Goal: Transaction & Acquisition: Purchase product/service

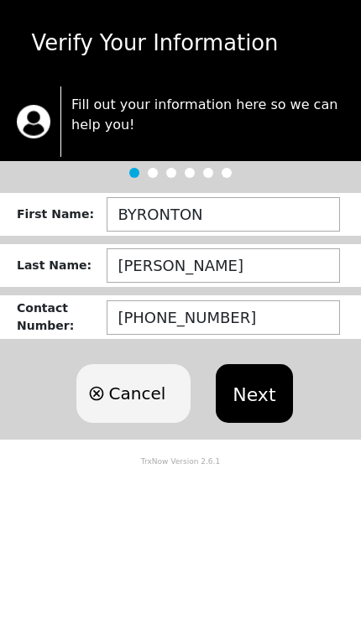
click at [268, 399] on button "Next" at bounding box center [254, 393] width 76 height 59
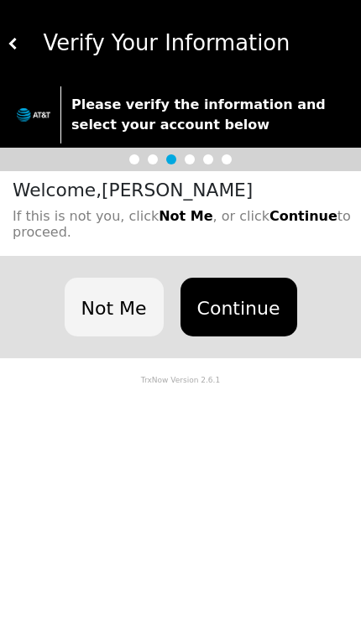
click at [252, 294] on button "Continue" at bounding box center [238, 307] width 117 height 59
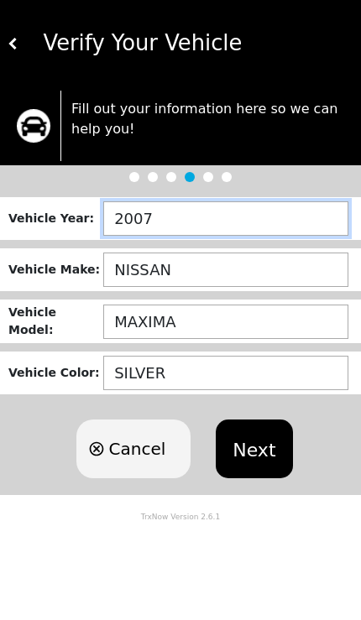
click at [225, 218] on input "2007" at bounding box center [225, 218] width 245 height 34
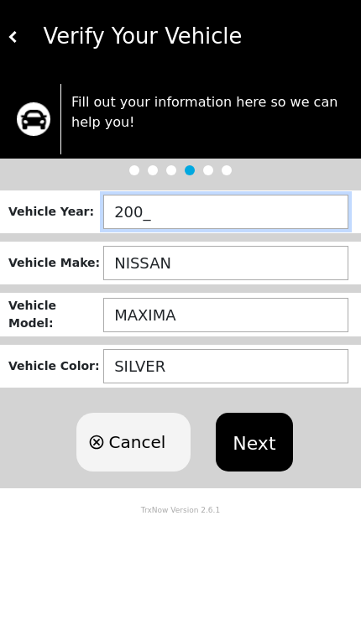
type input "2006"
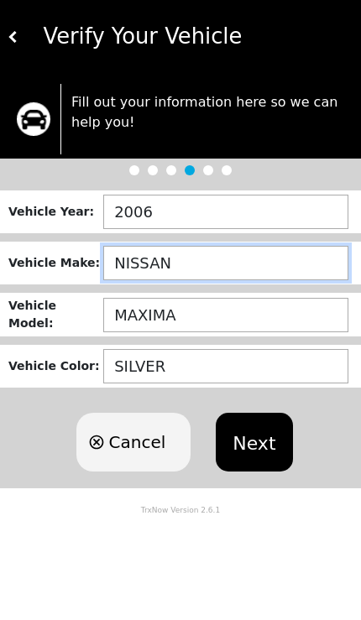
click at [244, 270] on input "NISSAN" at bounding box center [225, 269] width 245 height 34
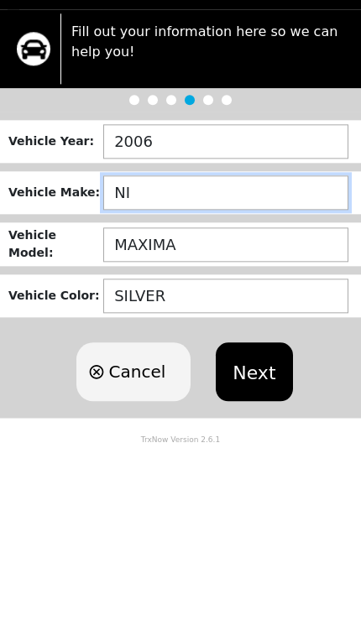
type input "N"
type input "HYUNDAI"
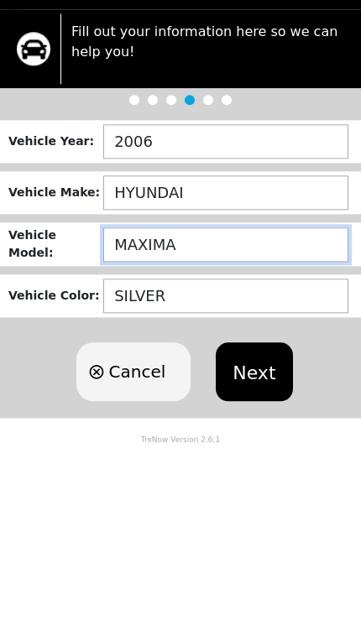
click at [237, 304] on input "MAXIMA" at bounding box center [225, 321] width 245 height 34
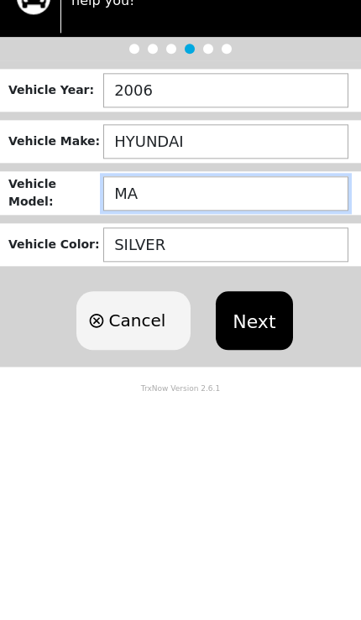
type input "M"
type input "ACCENT"
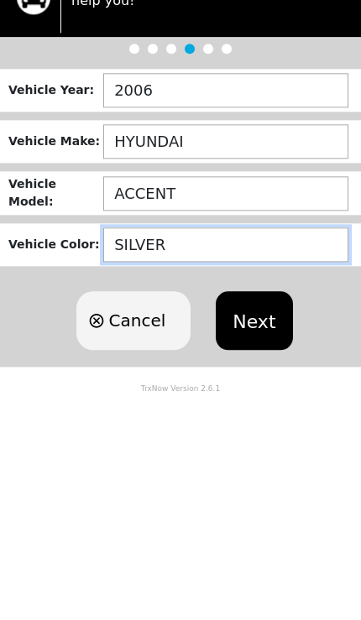
click at [229, 356] on input "SILVER" at bounding box center [225, 373] width 245 height 34
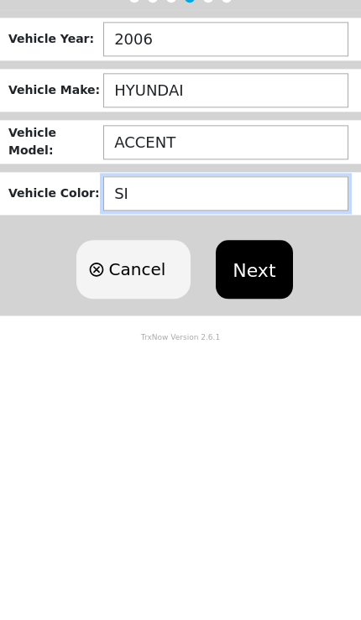
type input "S"
type input "BLUE"
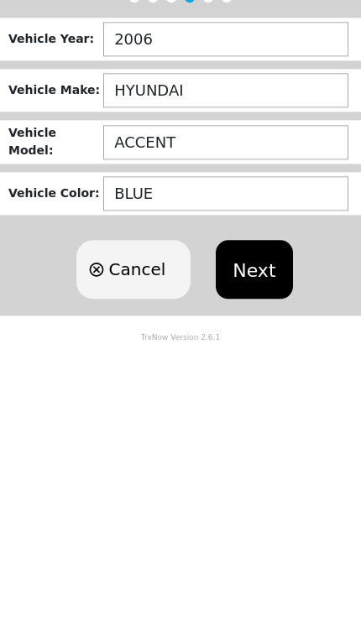
click at [257, 419] on button "Next" at bounding box center [254, 448] width 76 height 59
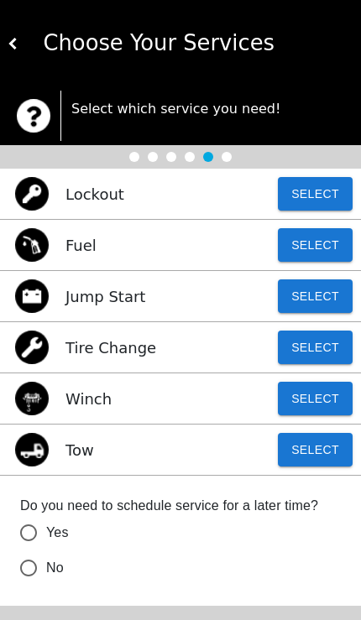
click at [329, 446] on button "Select" at bounding box center [315, 450] width 75 height 34
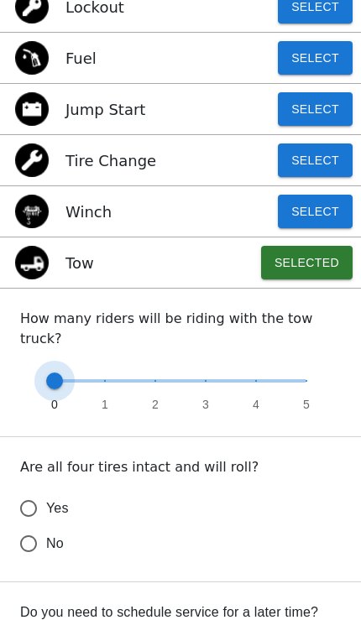
scroll to position [188, 0]
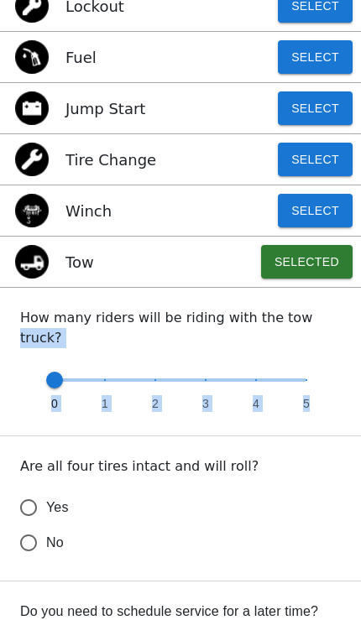
click at [303, 494] on label "Yes" at bounding box center [169, 507] width 316 height 35
click at [46, 494] on input "Yes" at bounding box center [28, 507] width 35 height 35
radio input "false"
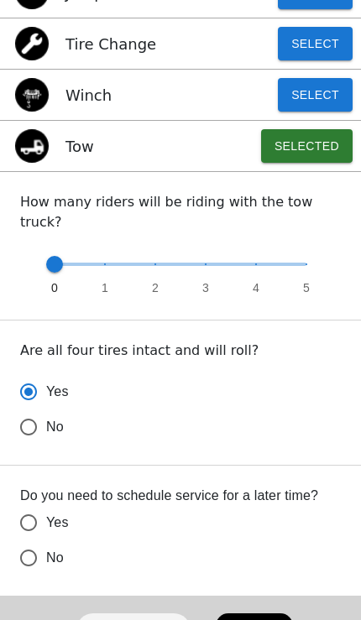
scroll to position [309, 0]
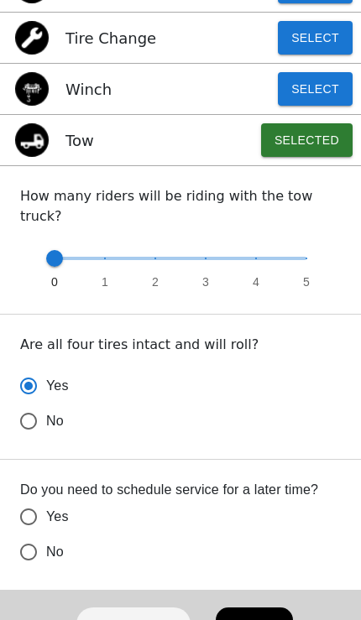
click at [34, 439] on input "No" at bounding box center [28, 420] width 35 height 35
radio input "false"
radio input "true"
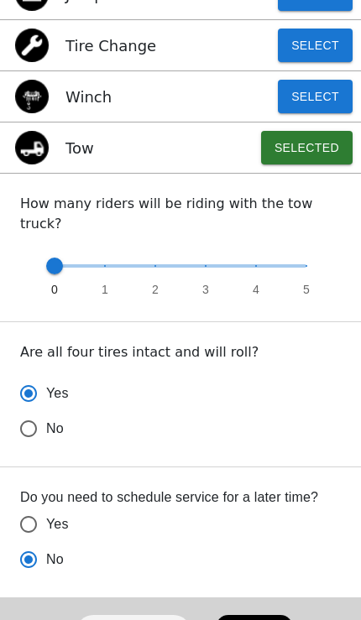
scroll to position [380, 0]
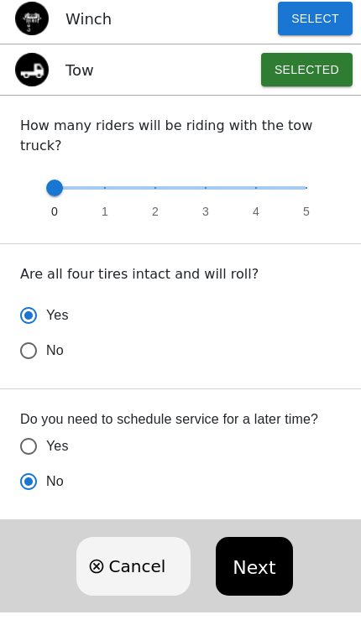
click at [254, 545] on button "Next" at bounding box center [254, 566] width 76 height 59
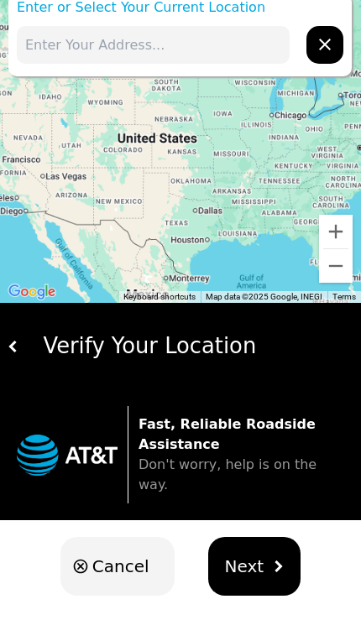
click at [183, 346] on div "Verify Your Location" at bounding box center [186, 346] width 335 height 33
click at [253, 554] on span "Next" at bounding box center [244, 566] width 39 height 25
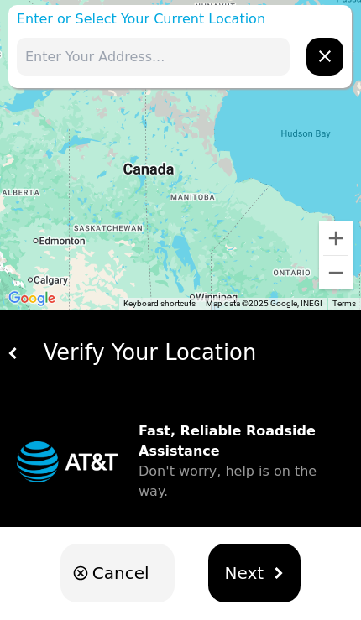
scroll to position [0, 0]
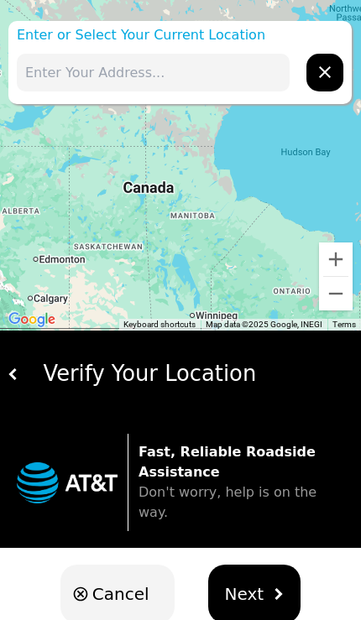
click at [164, 76] on input "text" at bounding box center [153, 73] width 273 height 38
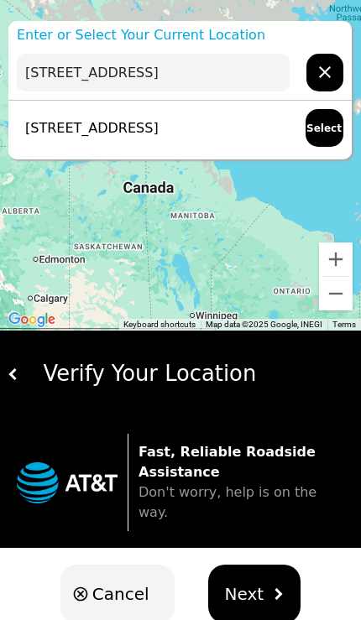
click at [159, 133] on p "[STREET_ADDRESS]" at bounding box center [88, 128] width 142 height 20
type input "[STREET_ADDRESS]"
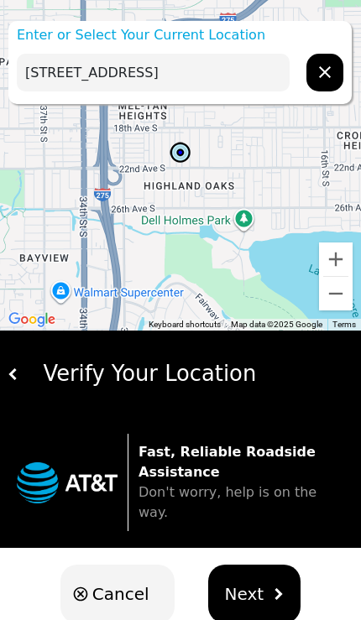
click at [257, 581] on span "Next" at bounding box center [244, 593] width 39 height 25
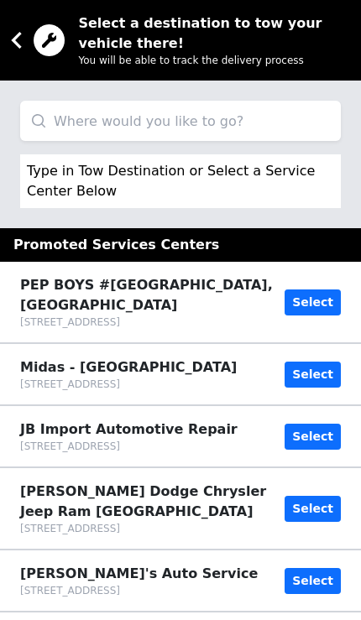
click at [223, 117] on input "search" at bounding box center [180, 121] width 320 height 40
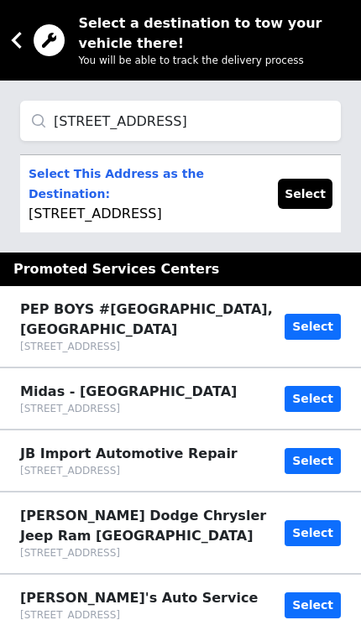
type input "[STREET_ADDRESS]"
click at [161, 204] on p "Select This Address as the Destination: [STREET_ADDRESS]" at bounding box center [145, 194] width 232 height 60
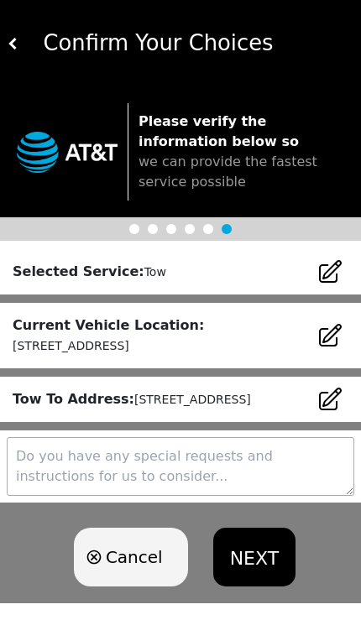
click at [268, 569] on button "NEXT" at bounding box center [254, 557] width 82 height 59
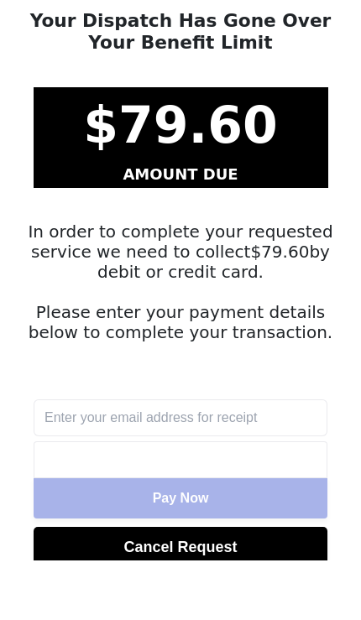
scroll to position [39, 0]
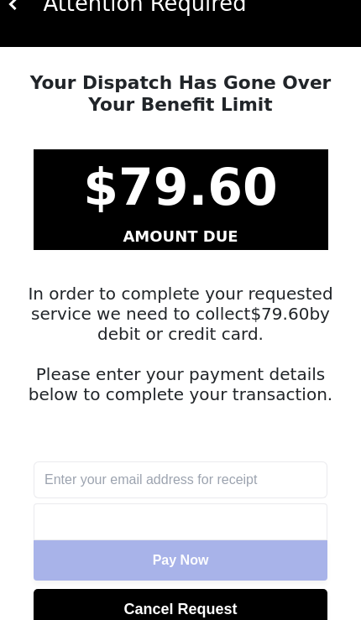
click at [245, 477] on input "text" at bounding box center [181, 479] width 294 height 37
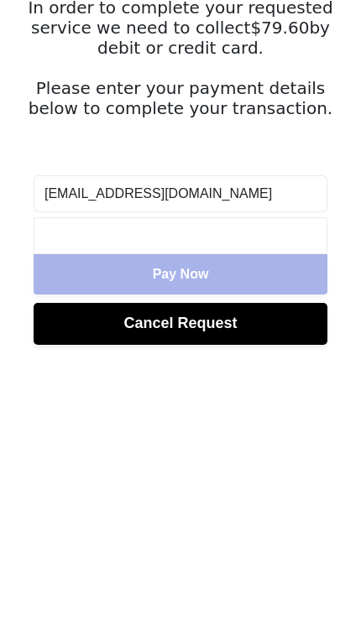
type input "[EMAIL_ADDRESS][DOMAIN_NAME]"
click at [169, 450] on div at bounding box center [181, 468] width 294 height 37
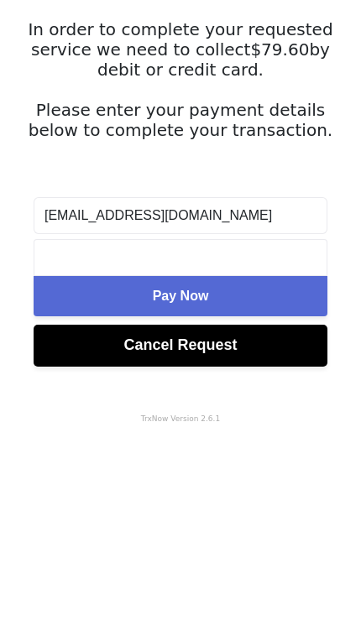
scroll to position [107, 0]
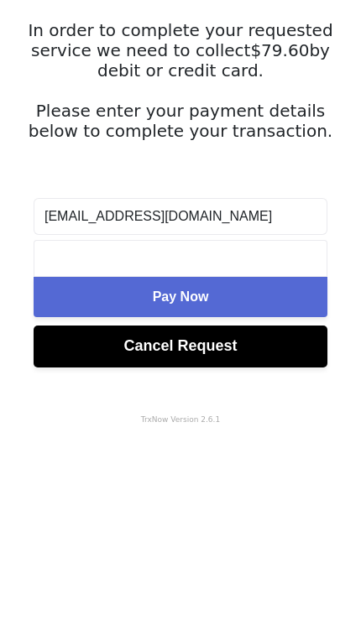
click at [207, 485] on span "Pay Now" at bounding box center [181, 492] width 56 height 14
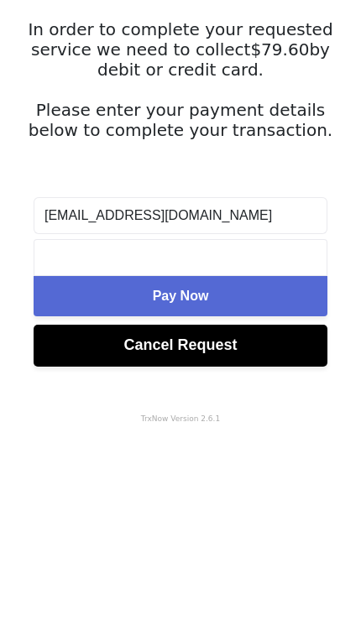
click at [212, 471] on button "Pay Now" at bounding box center [181, 491] width 294 height 40
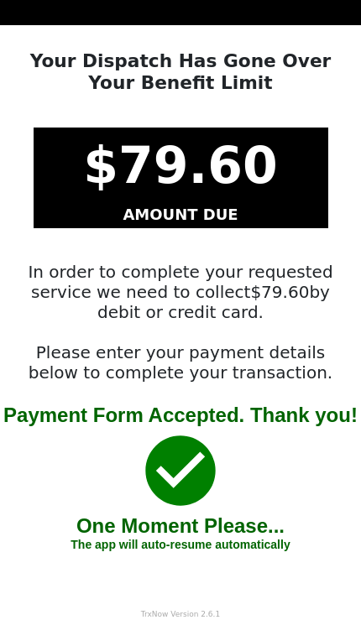
scroll to position [0, 0]
